Goal: Use online tool/utility: Utilize a website feature to perform a specific function

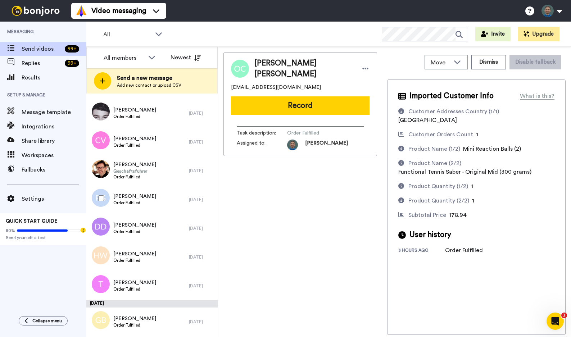
scroll to position [1812, 0]
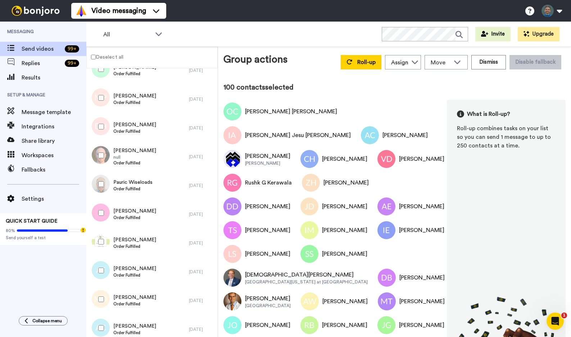
scroll to position [4837, 0]
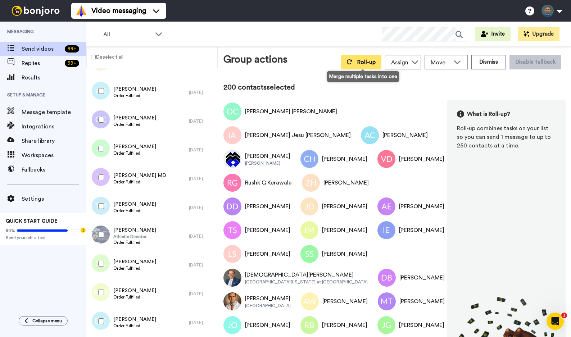
click at [366, 65] on span "Roll-up" at bounding box center [366, 62] width 18 height 6
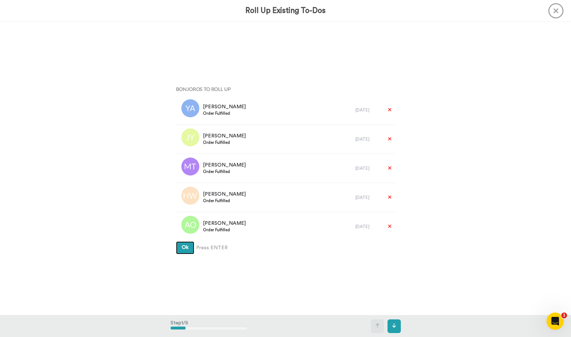
click at [185, 247] on span "Ok" at bounding box center [185, 247] width 7 height 5
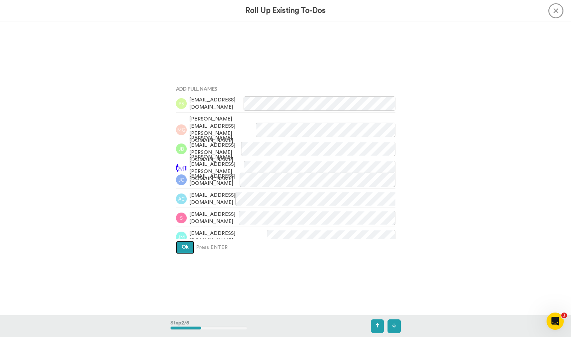
click at [182, 245] on span "Ok" at bounding box center [185, 246] width 7 height 5
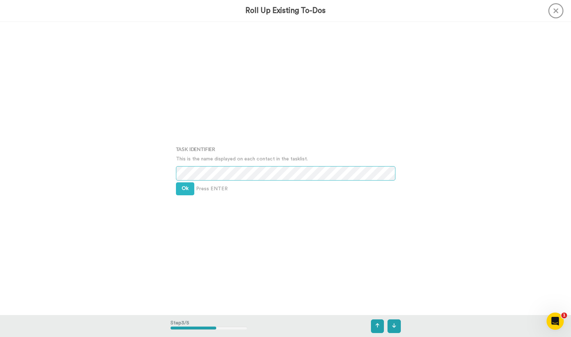
scroll to position [586, 0]
click at [189, 188] on button "Ok" at bounding box center [185, 188] width 18 height 13
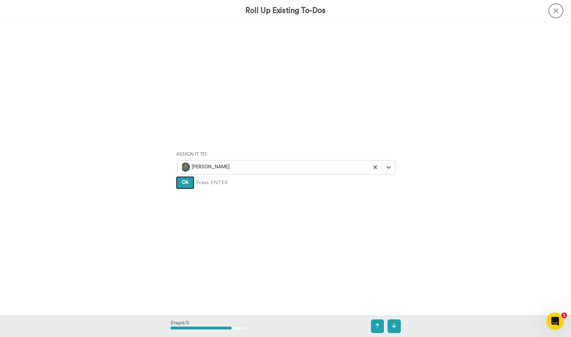
click at [189, 188] on button "Ok" at bounding box center [185, 182] width 18 height 13
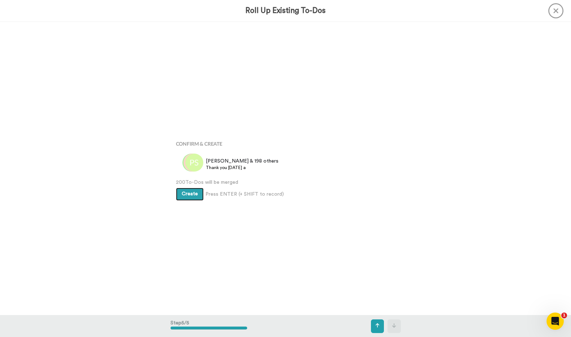
scroll to position [1172, 0]
click at [182, 196] on span "Create" at bounding box center [190, 193] width 16 height 5
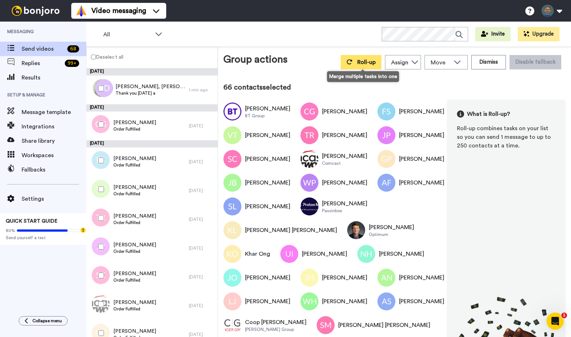
click at [368, 64] on span "Roll-up" at bounding box center [366, 62] width 18 height 6
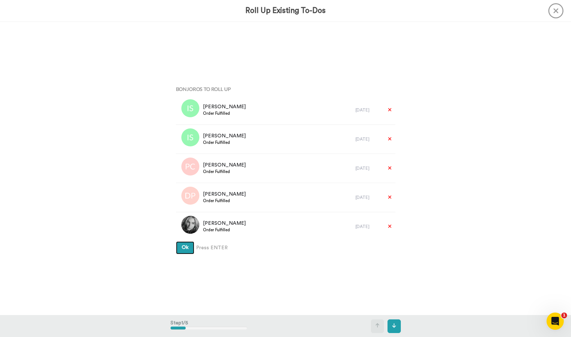
click at [186, 247] on span "Ok" at bounding box center [185, 247] width 7 height 5
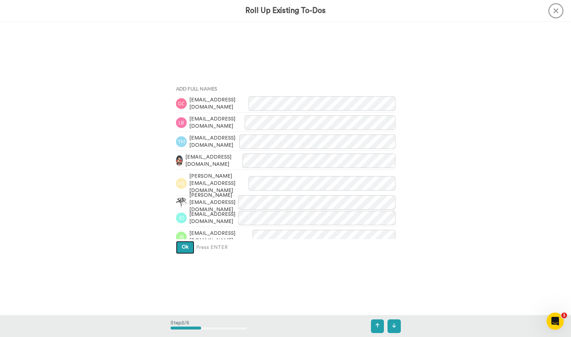
click at [190, 247] on button "Ok" at bounding box center [185, 247] width 18 height 13
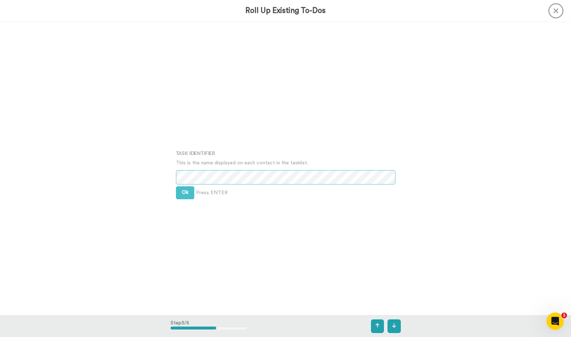
scroll to position [586, 0]
click at [188, 191] on button "Ok" at bounding box center [185, 188] width 18 height 13
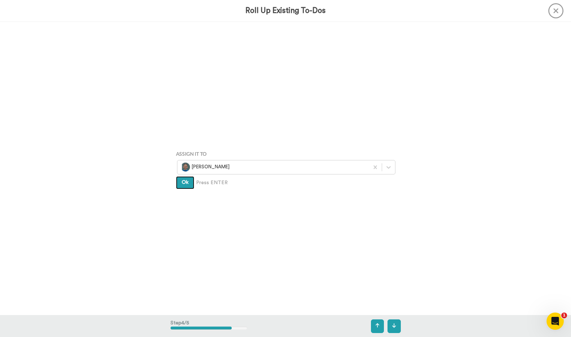
click at [186, 180] on span "Ok" at bounding box center [185, 182] width 7 height 5
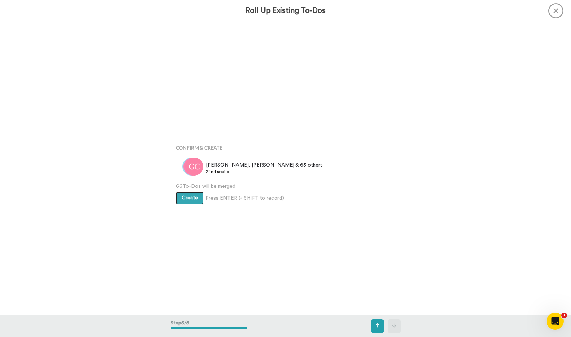
scroll to position [1172, 0]
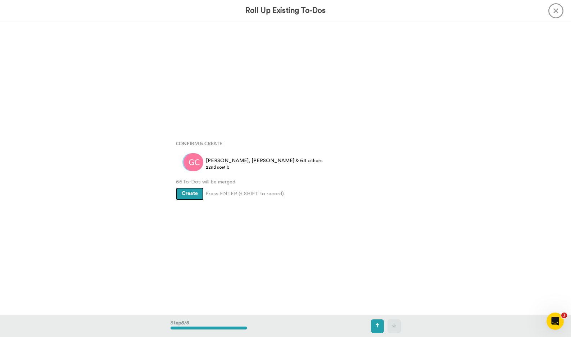
click at [186, 196] on span "Create" at bounding box center [190, 193] width 16 height 5
